Goal: Ask a question

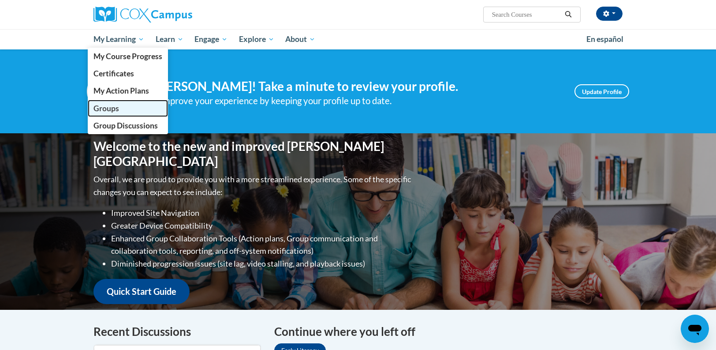
click at [112, 107] on span "Groups" at bounding box center [107, 108] width 26 height 9
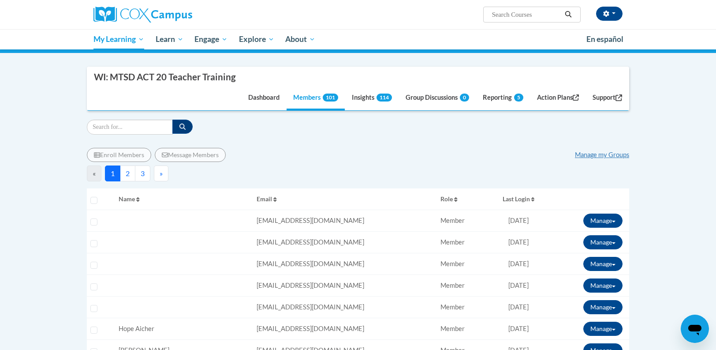
scroll to position [67, 0]
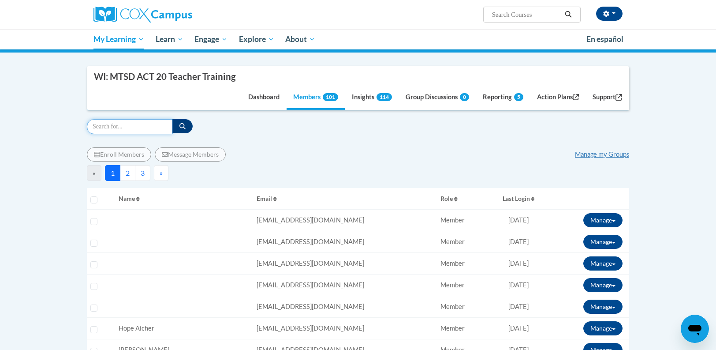
click at [116, 127] on input "Search" at bounding box center [130, 126] width 86 height 15
type input "johnson"
